Goal: Use online tool/utility: Utilize a website feature to perform a specific function

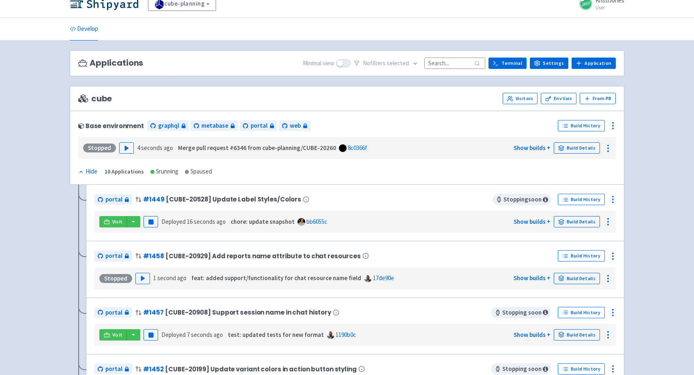
scroll to position [13, 0]
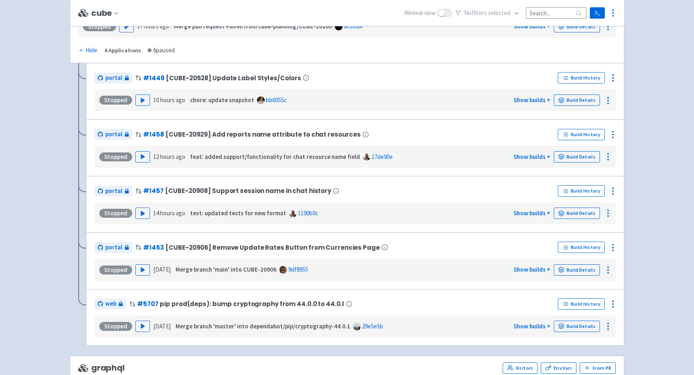
scroll to position [139, 0]
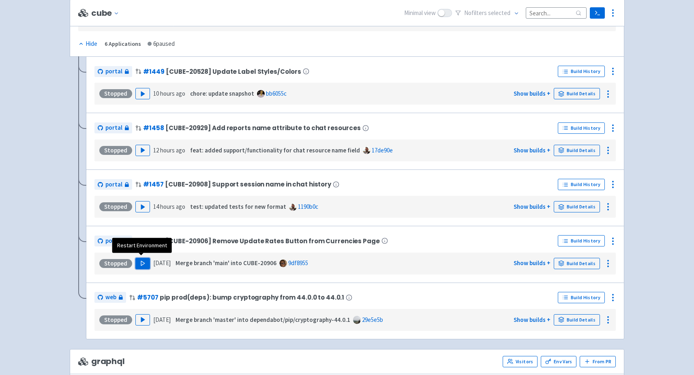
click at [142, 261] on polygon "button" at bounding box center [143, 263] width 4 height 4
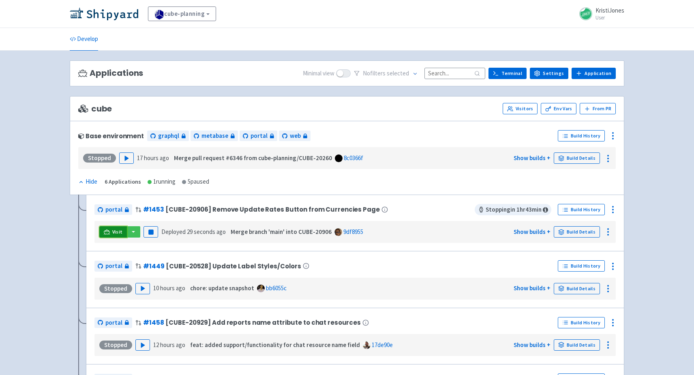
click at [112, 231] on span "Visit" at bounding box center [117, 232] width 11 height 6
